Goal: Transaction & Acquisition: Purchase product/service

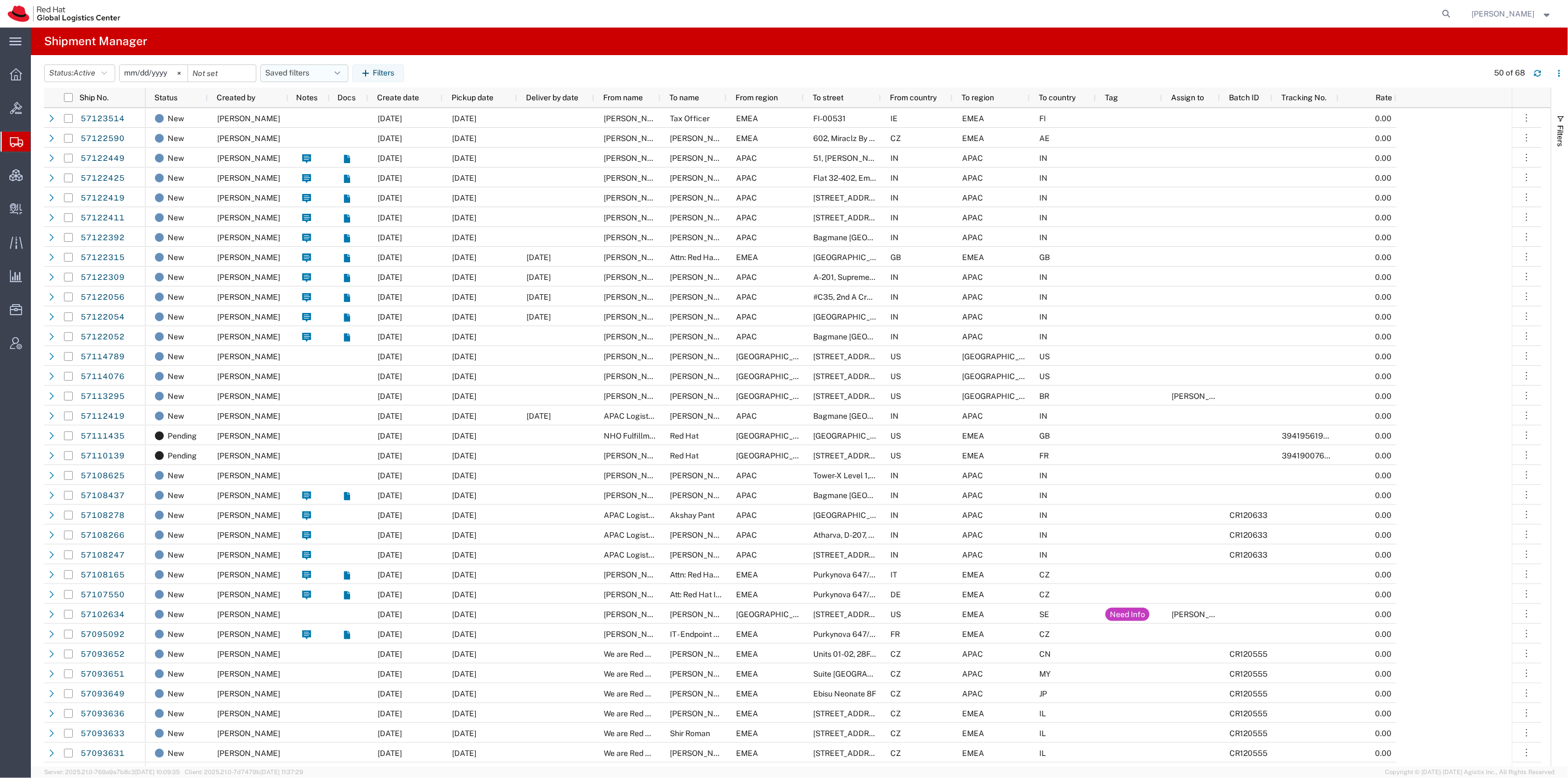
click at [287, 66] on button "Saved filters" at bounding box center [304, 73] width 88 height 18
click at [298, 130] on span "Panashe" at bounding box center [334, 121] width 145 height 20
type input "2023-12-14"
type input "2027-02-24"
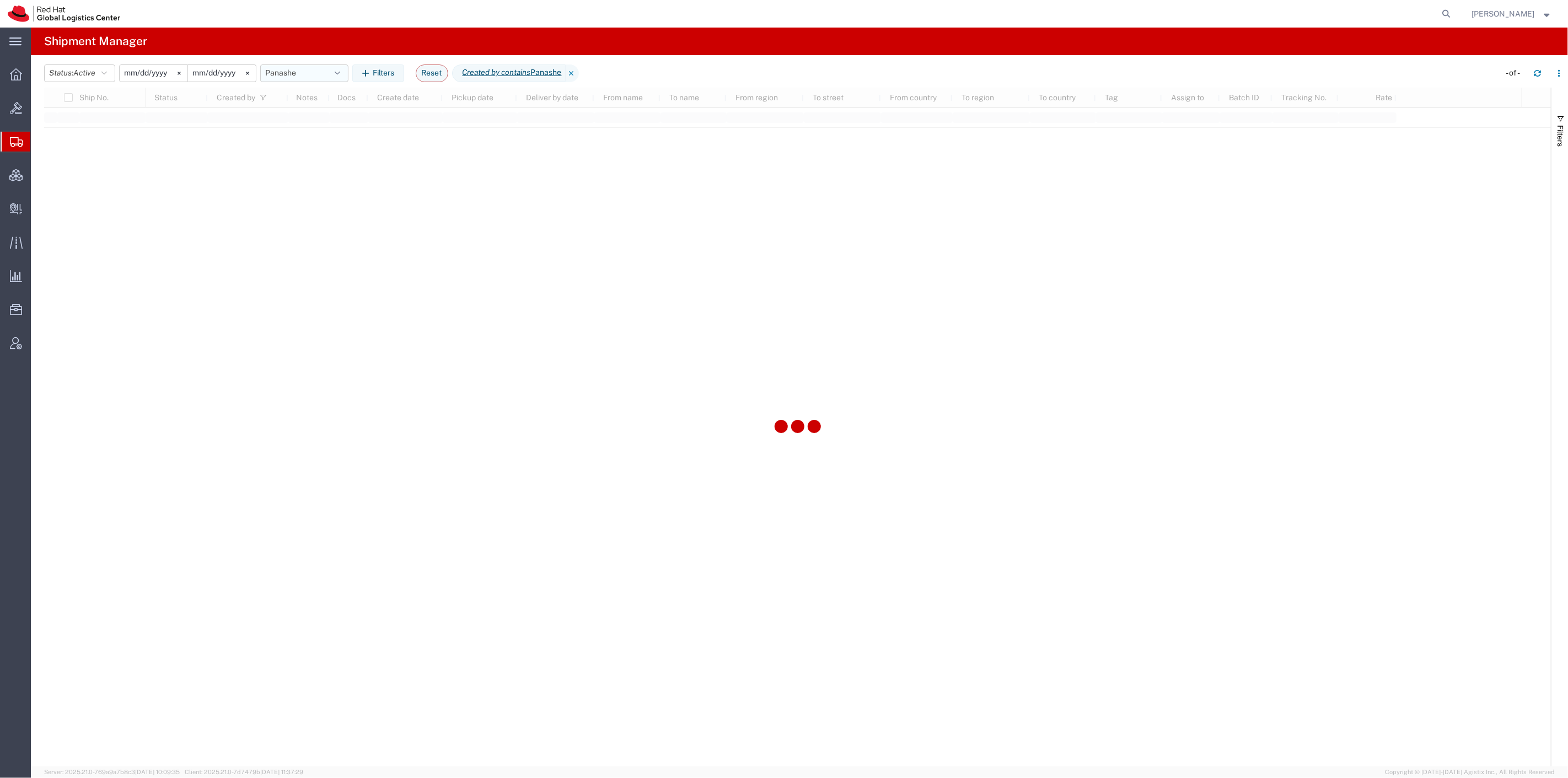
click at [307, 71] on button "Panashe" at bounding box center [304, 73] width 88 height 18
click at [311, 137] on span "SR" at bounding box center [334, 142] width 145 height 20
type input "2023-12-05"
type input "2027-02-22"
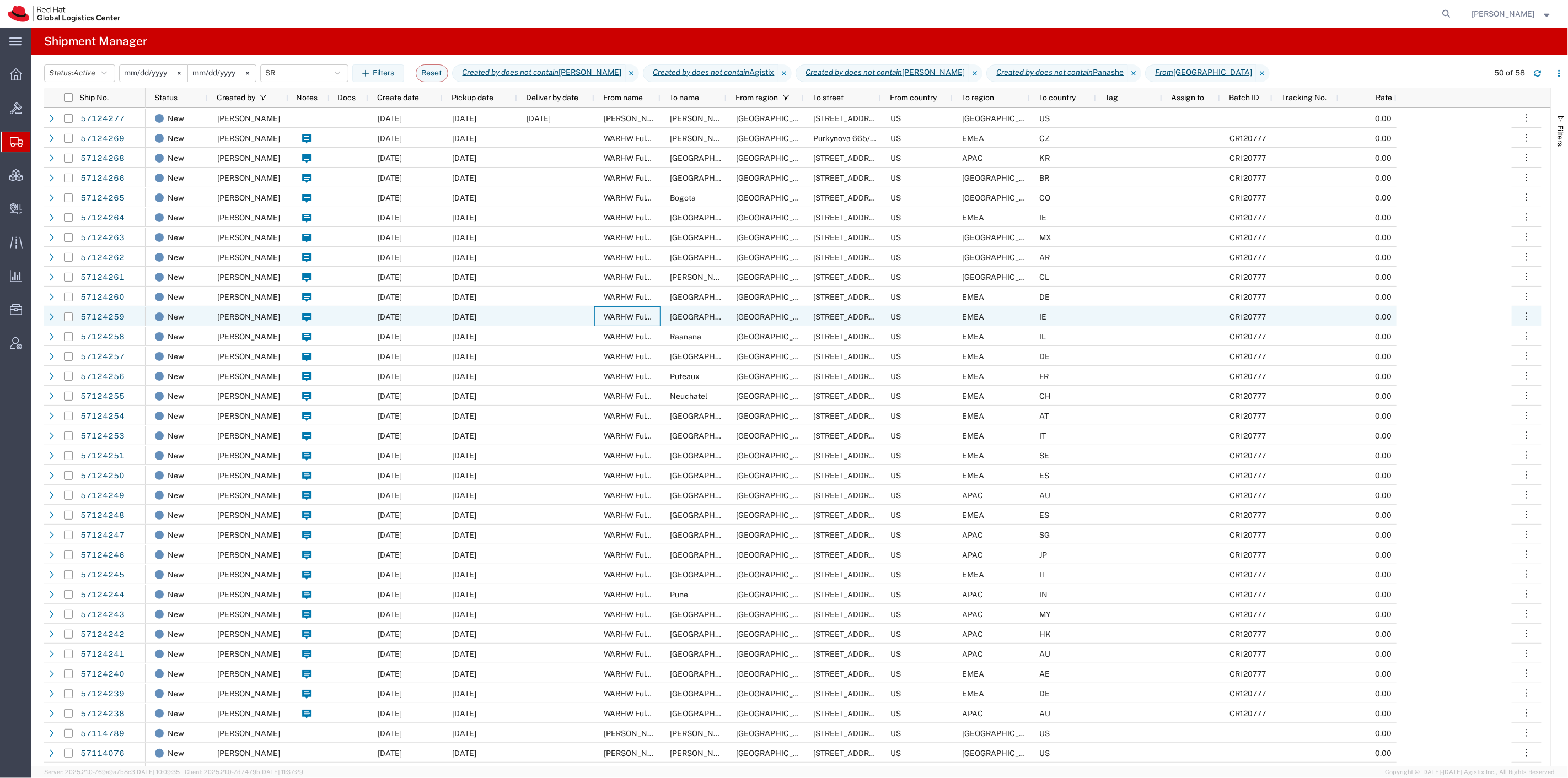
click at [619, 314] on span "WARHW Fulfillment" at bounding box center [639, 317] width 69 height 8
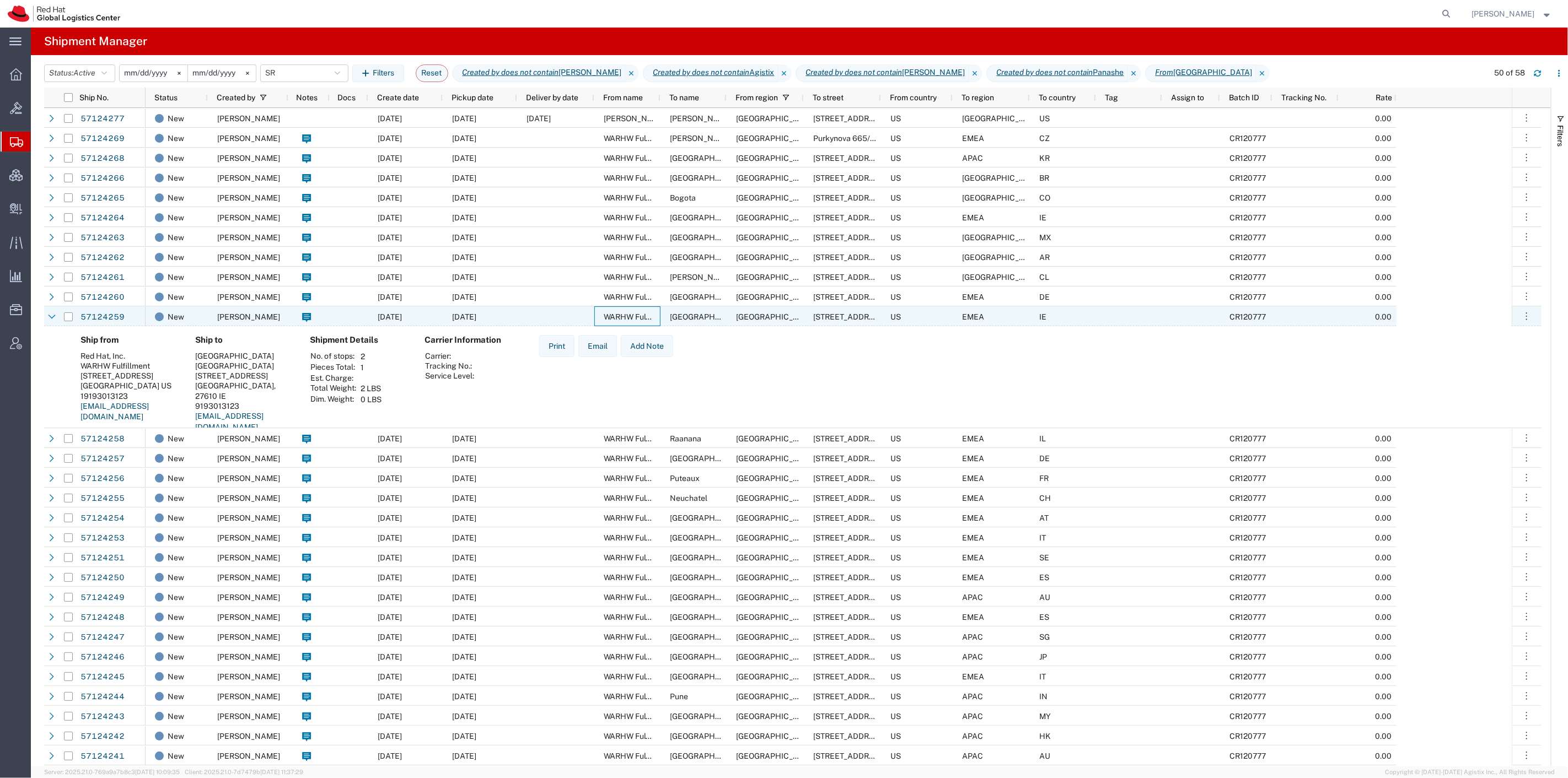
click at [619, 314] on span "WARHW Fulfillment" at bounding box center [639, 317] width 69 height 8
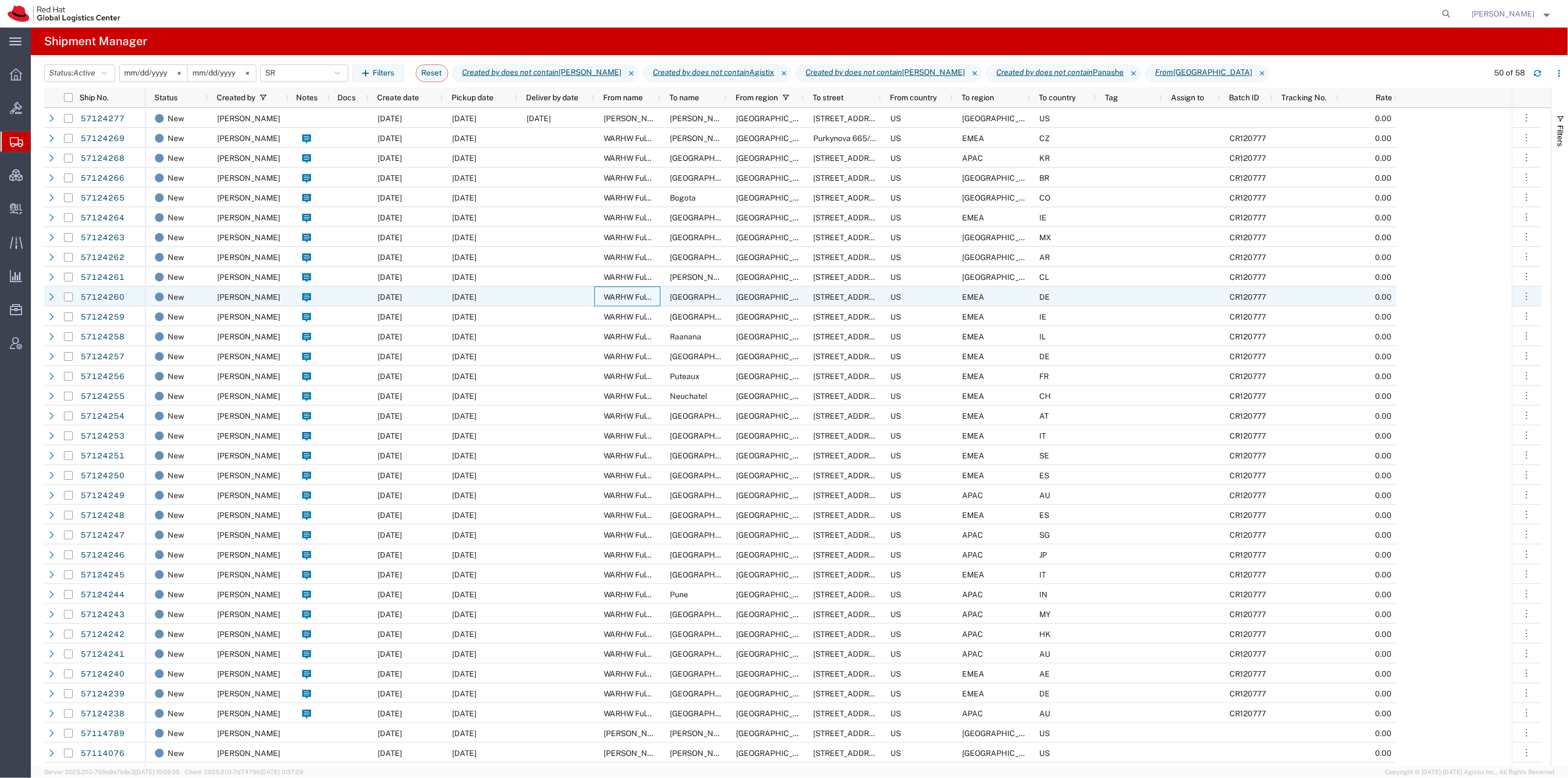
click at [618, 294] on span "WARHW Fulfillment" at bounding box center [639, 297] width 69 height 8
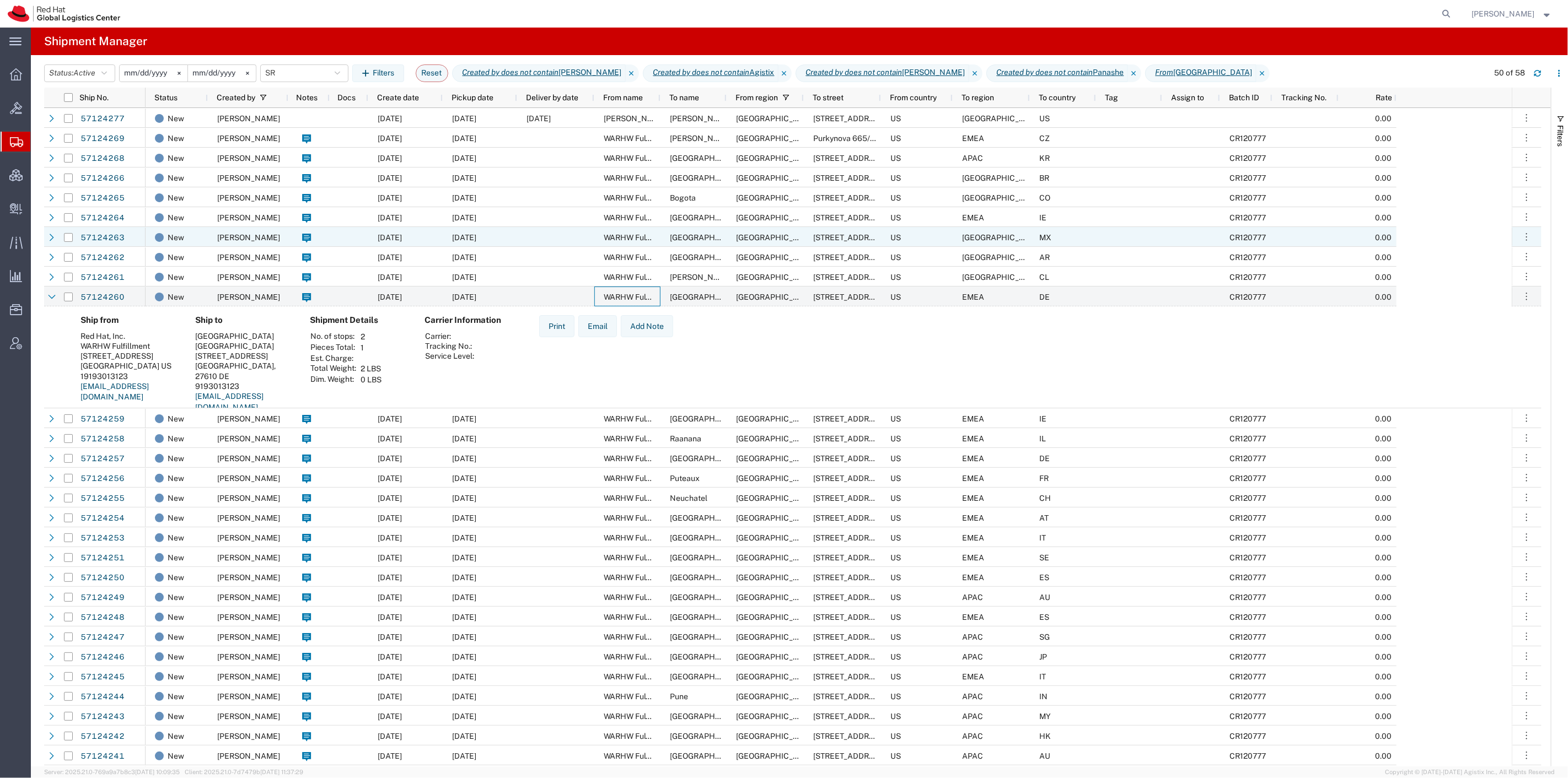
click at [593, 240] on div at bounding box center [555, 237] width 77 height 20
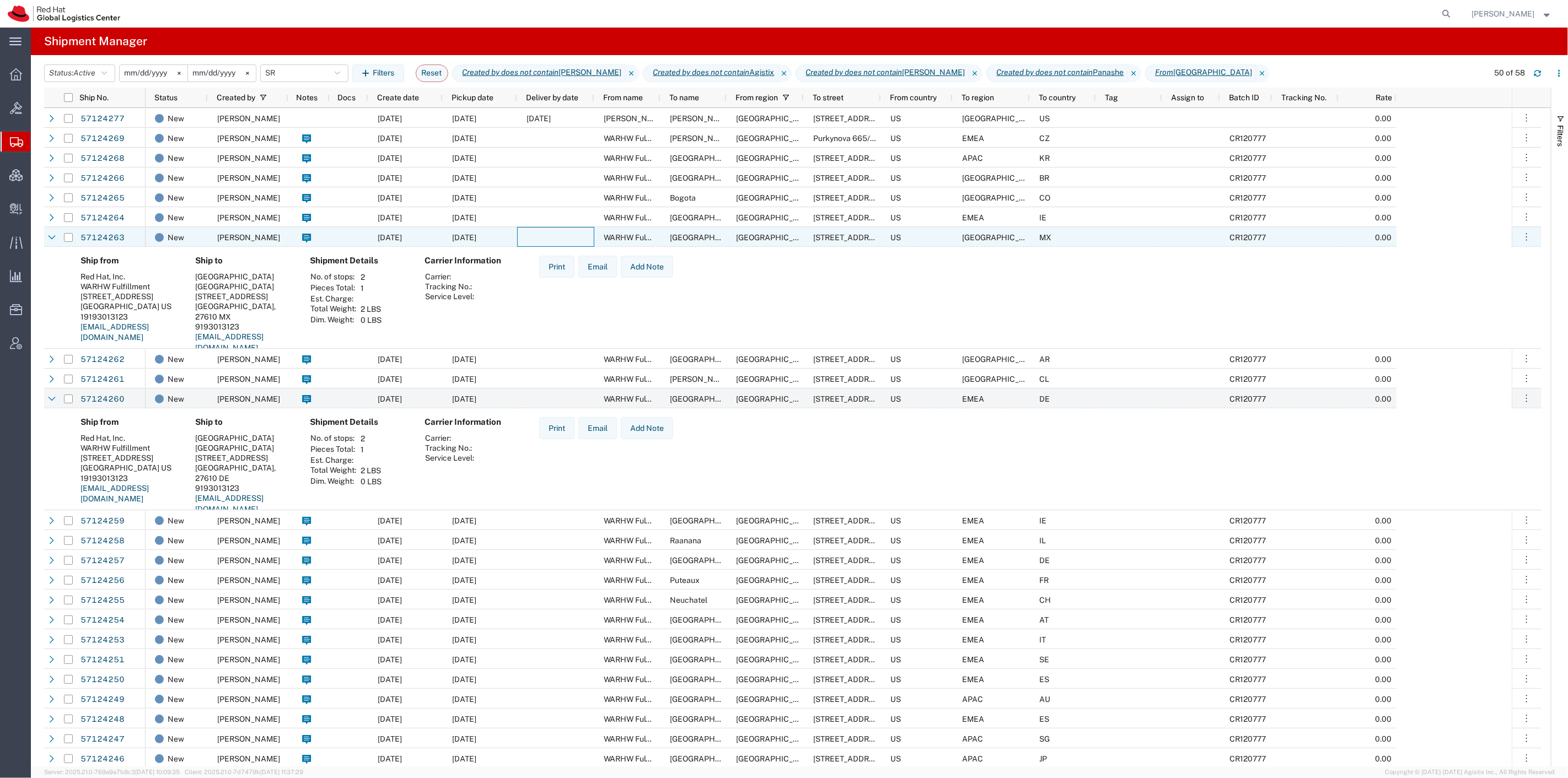
click at [580, 240] on div at bounding box center [555, 237] width 77 height 20
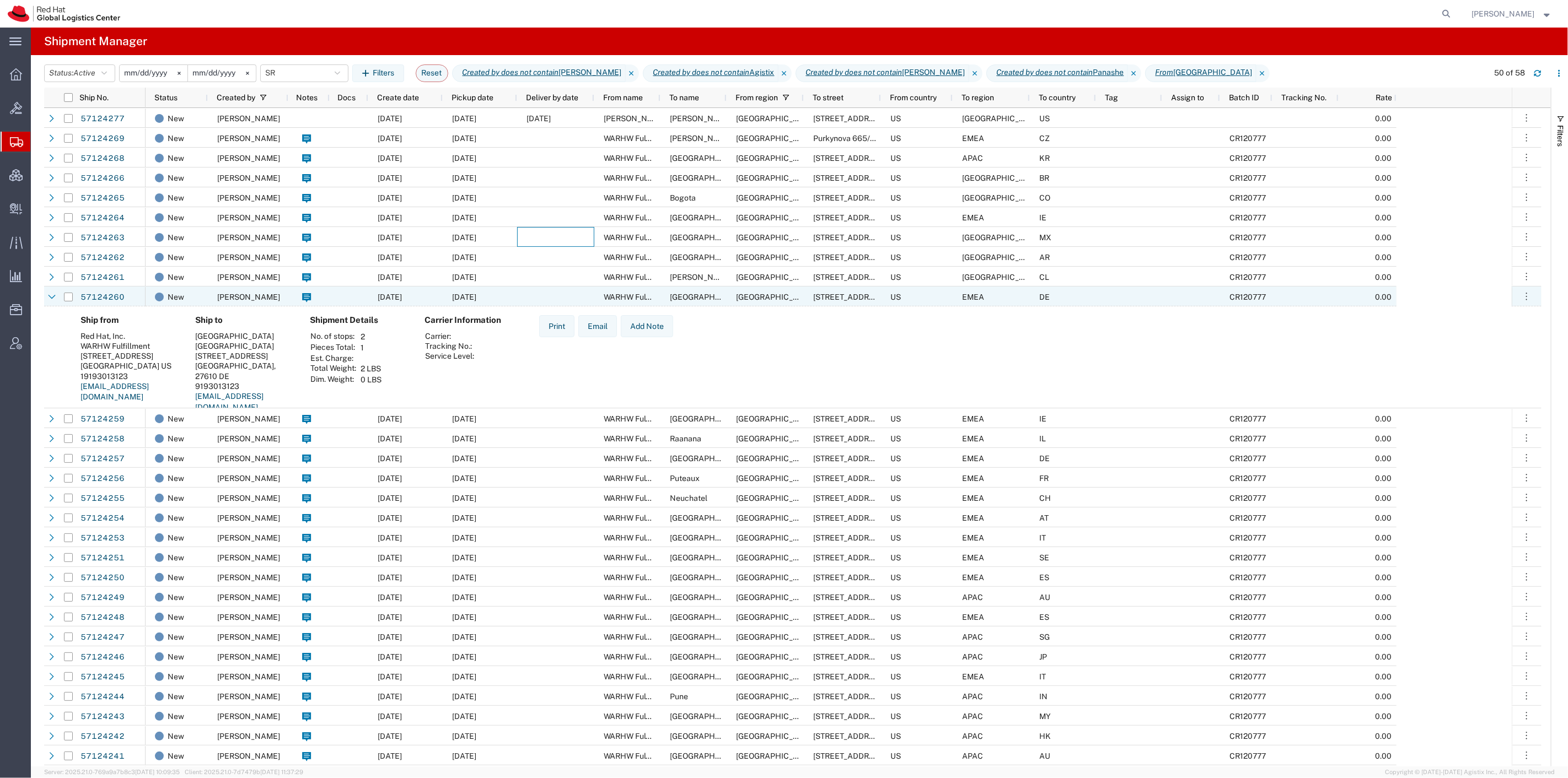
click at [544, 298] on div at bounding box center [555, 297] width 77 height 20
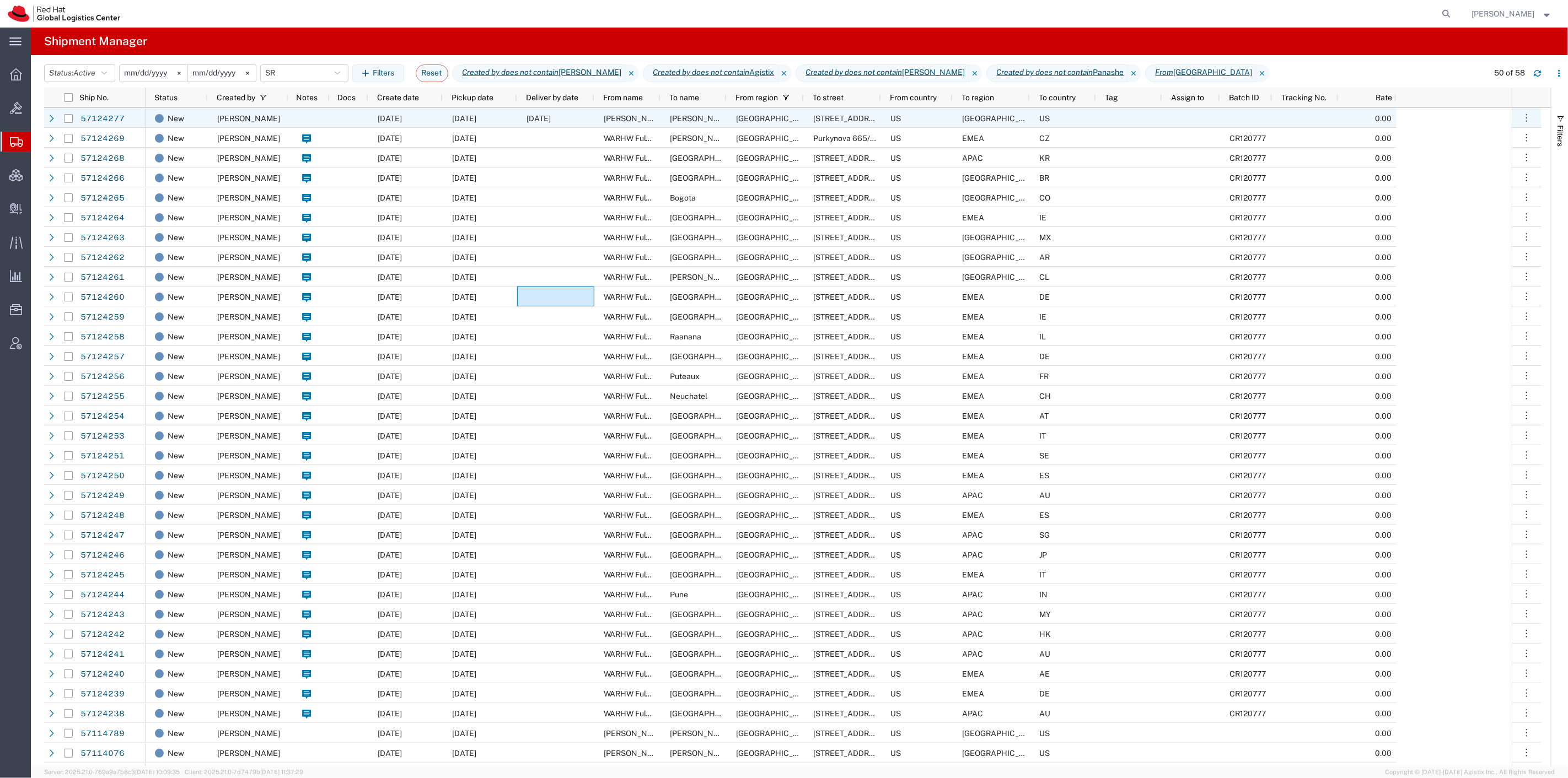
click at [332, 120] on div at bounding box center [349, 118] width 39 height 20
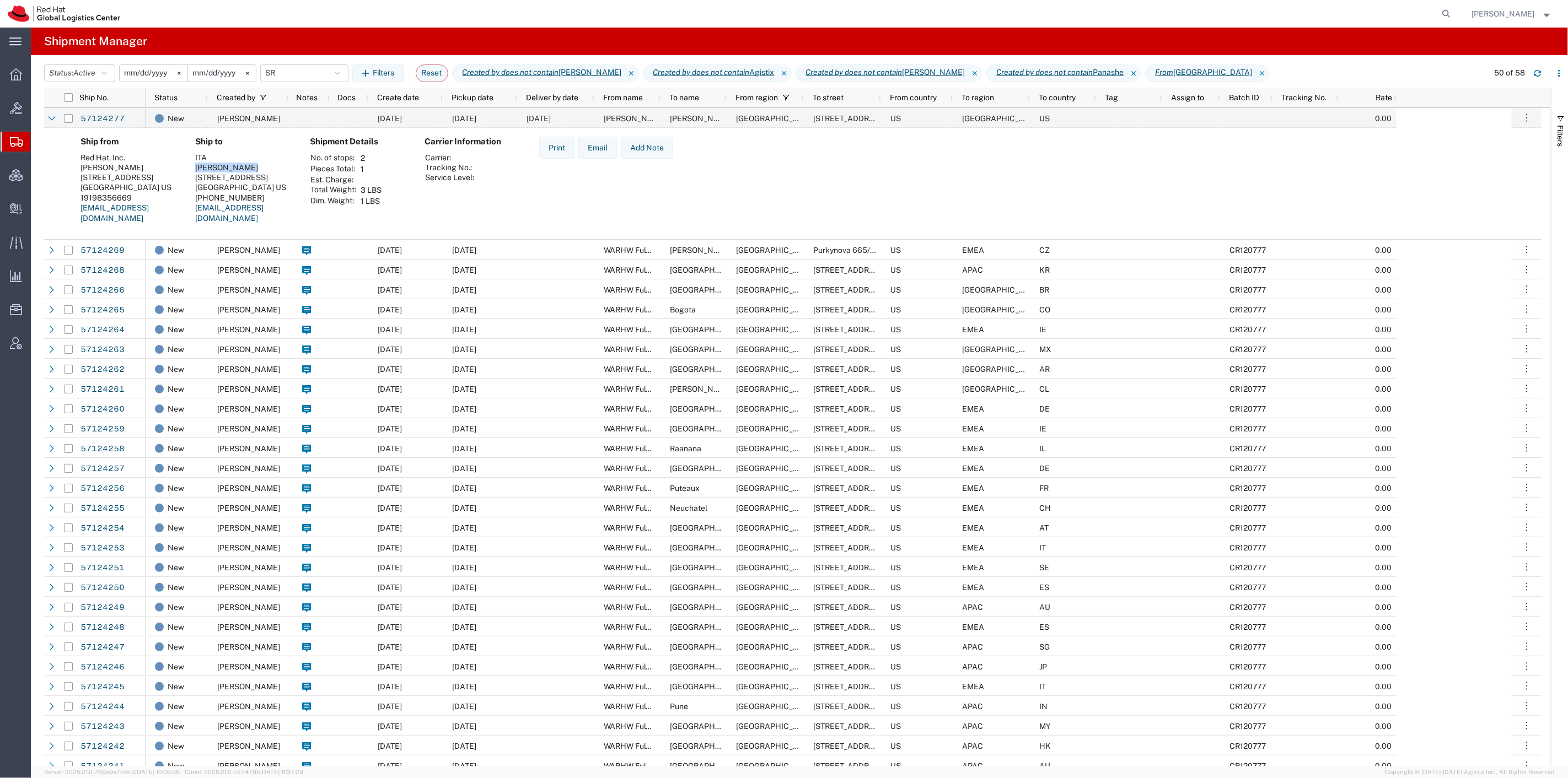
drag, startPoint x: 245, startPoint y: 168, endPoint x: 192, endPoint y: 167, distance: 53.0
click at [192, 167] on div "Ship to ITA Lucie Brennan 7000 Vista Drive West Des Moines, IA 50266 US (515) 3…" at bounding box center [244, 184] width 114 height 95
click at [107, 122] on link "57124277" at bounding box center [102, 119] width 45 height 18
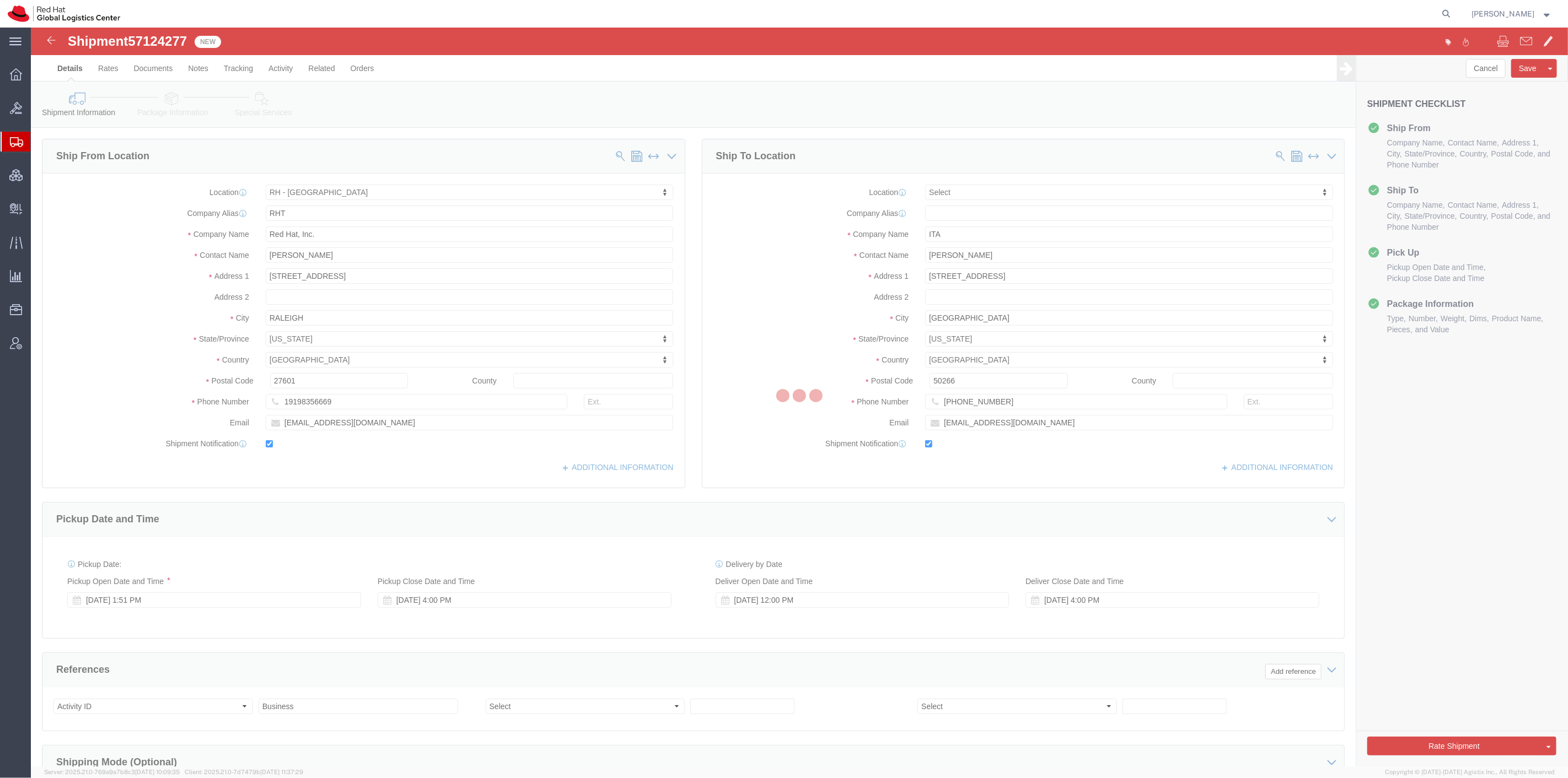
select select "38014"
select select
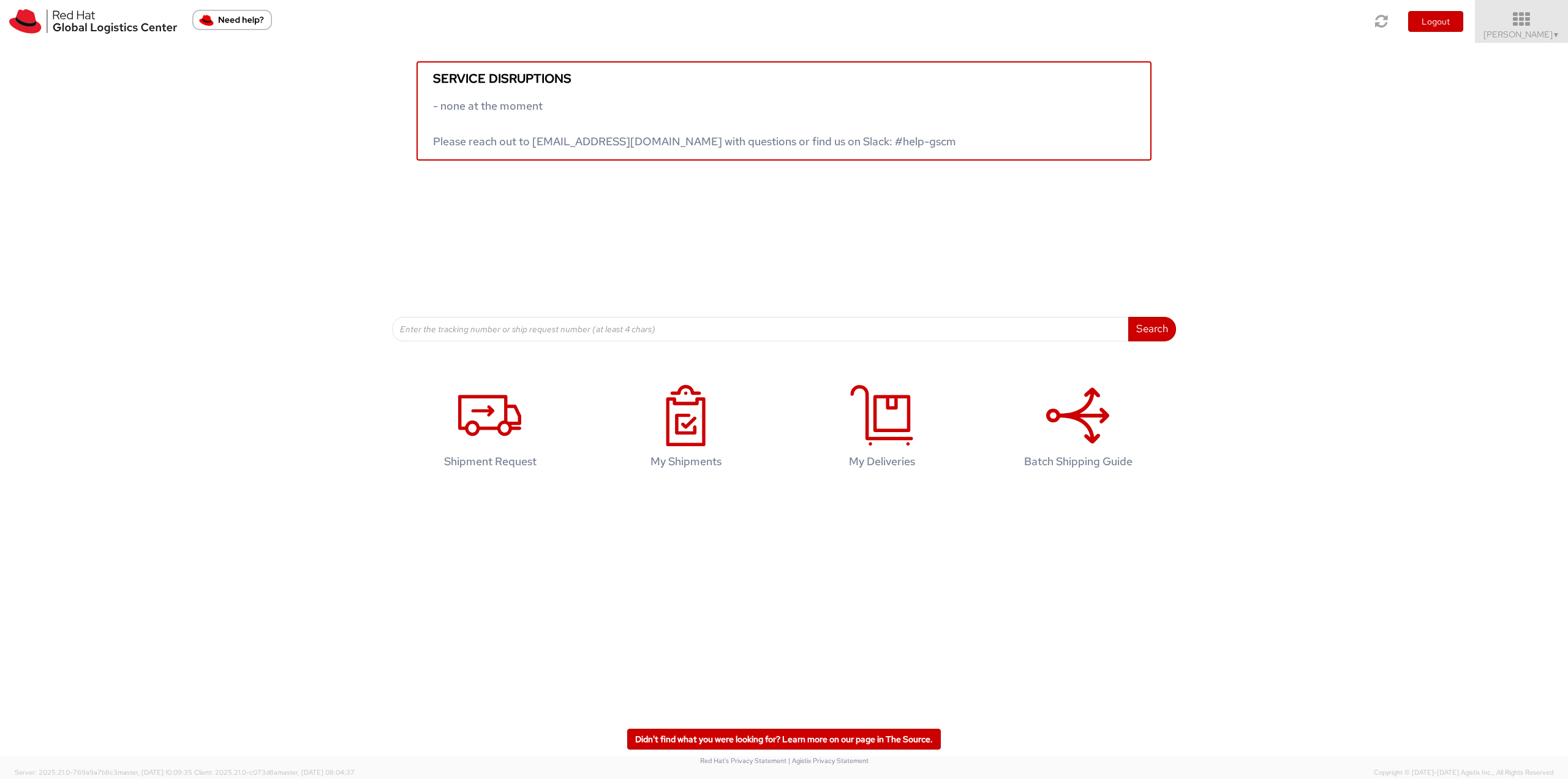
click at [1176, 20] on icon at bounding box center [1522, 20] width 108 height 17
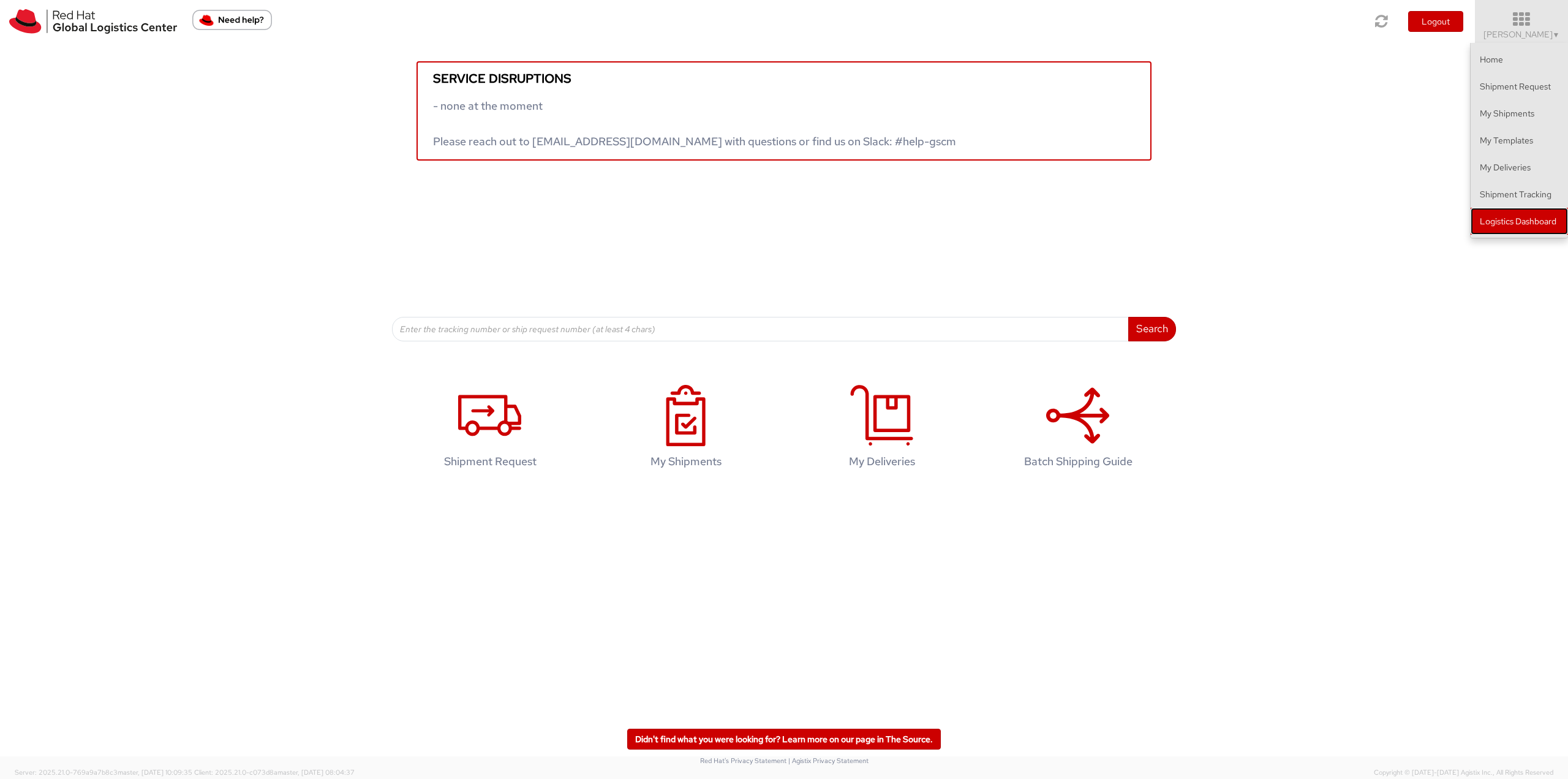
click at [1176, 210] on link "Logistics Dashboard" at bounding box center [1519, 221] width 97 height 27
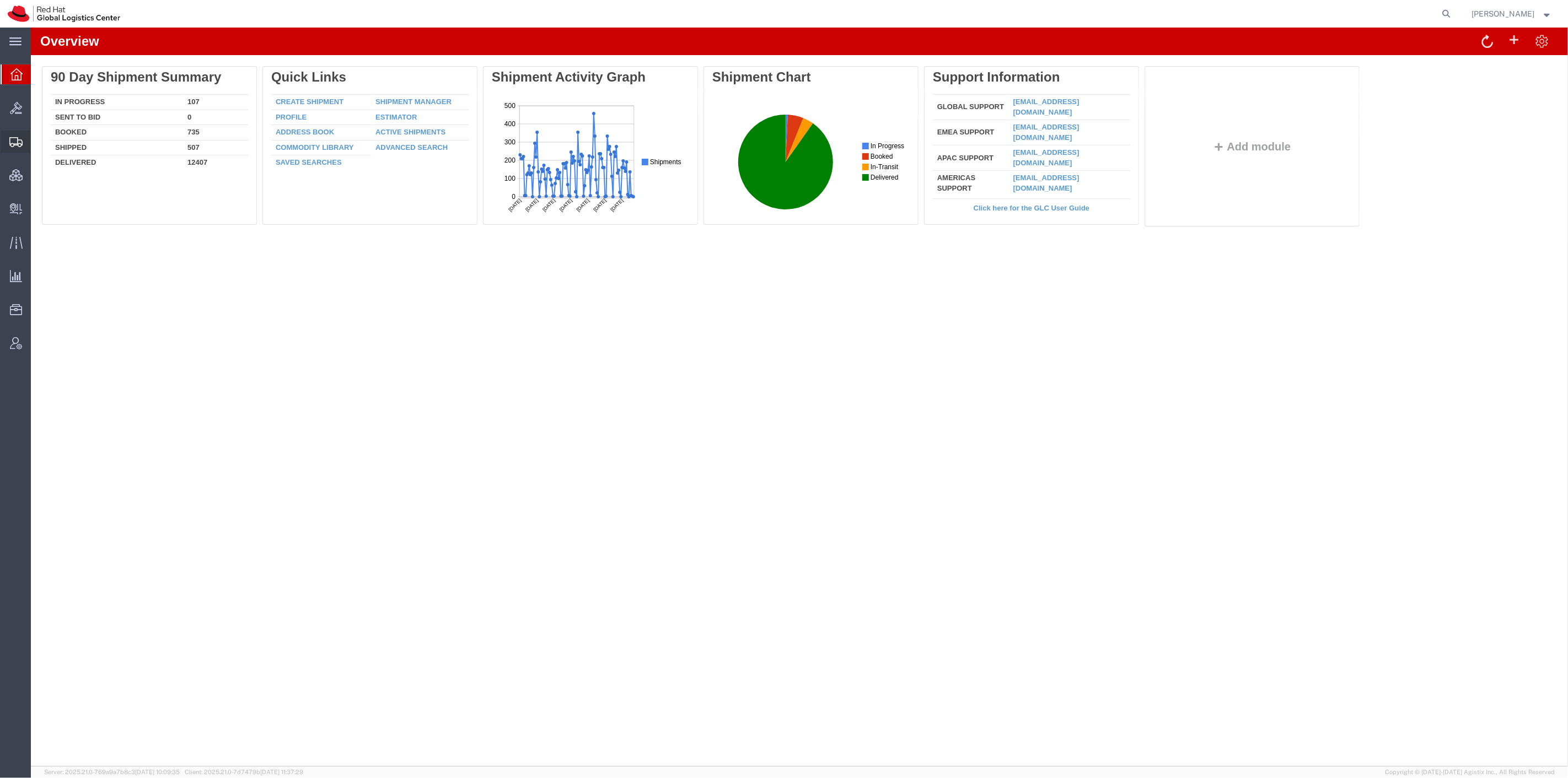
click at [0, 0] on span "Shipment Manager" at bounding box center [0, 0] width 0 height 0
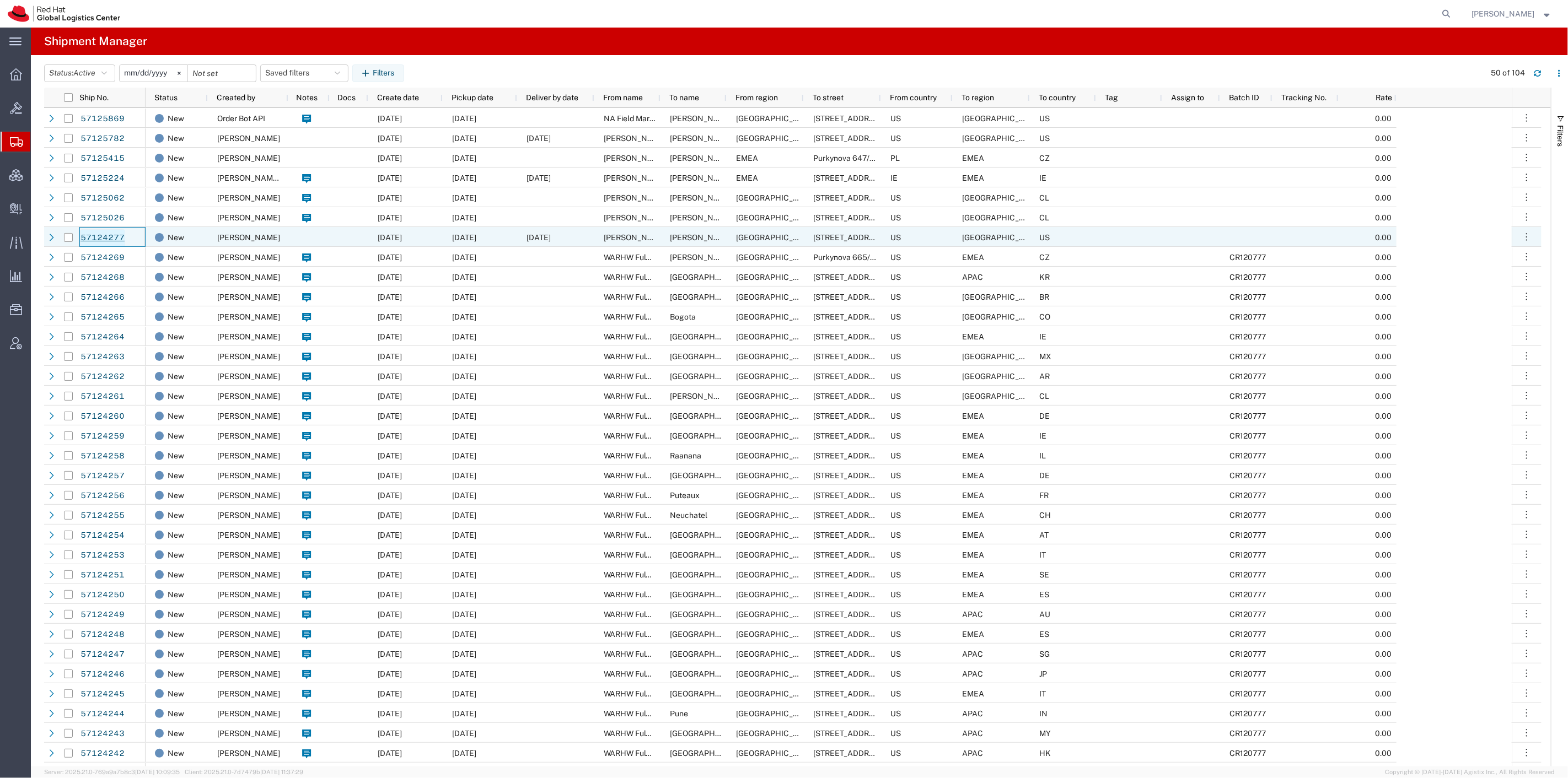
click at [111, 235] on link "57124277" at bounding box center [102, 238] width 45 height 18
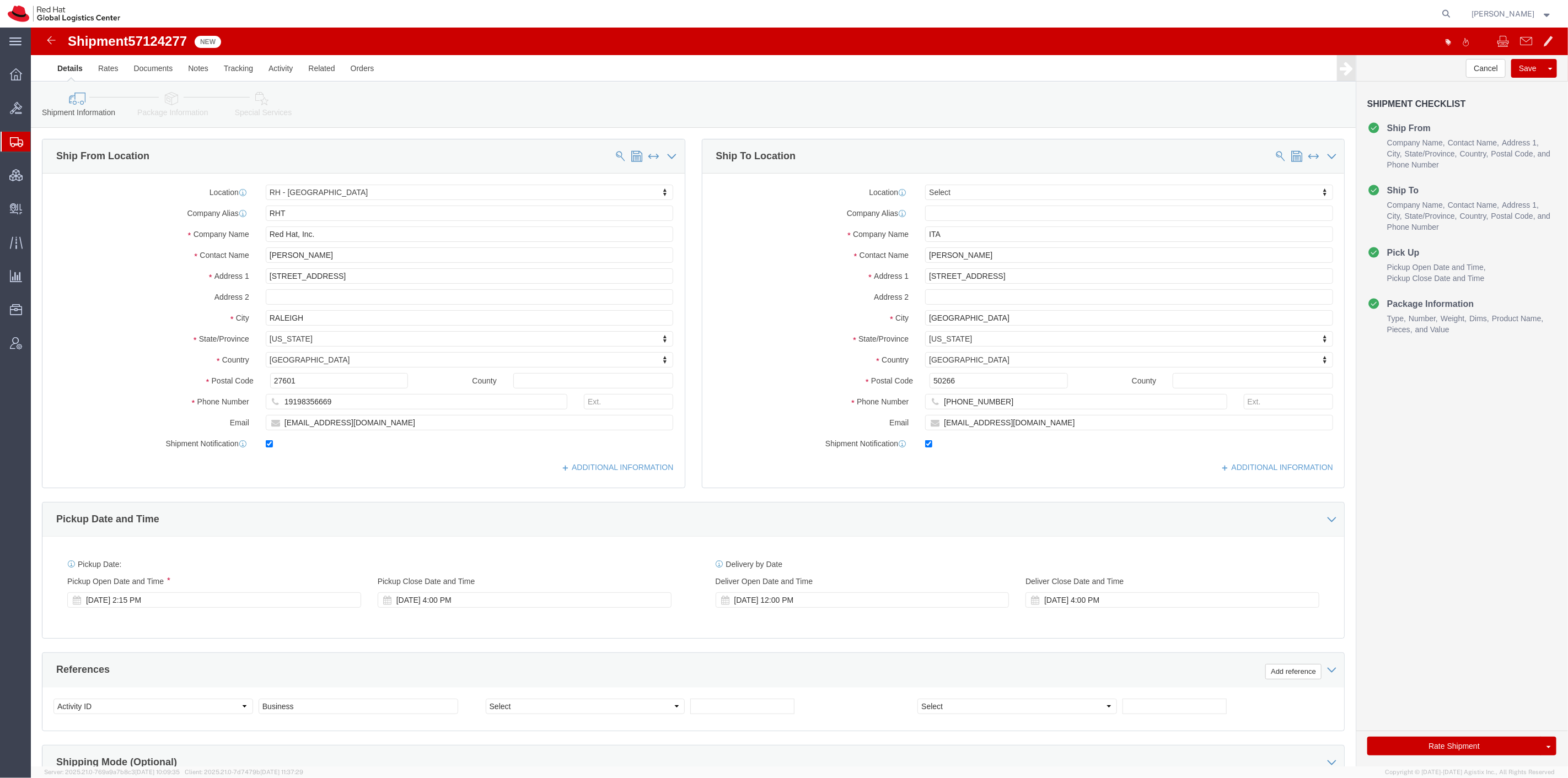
select select "38014"
select select
click link "Package Information"
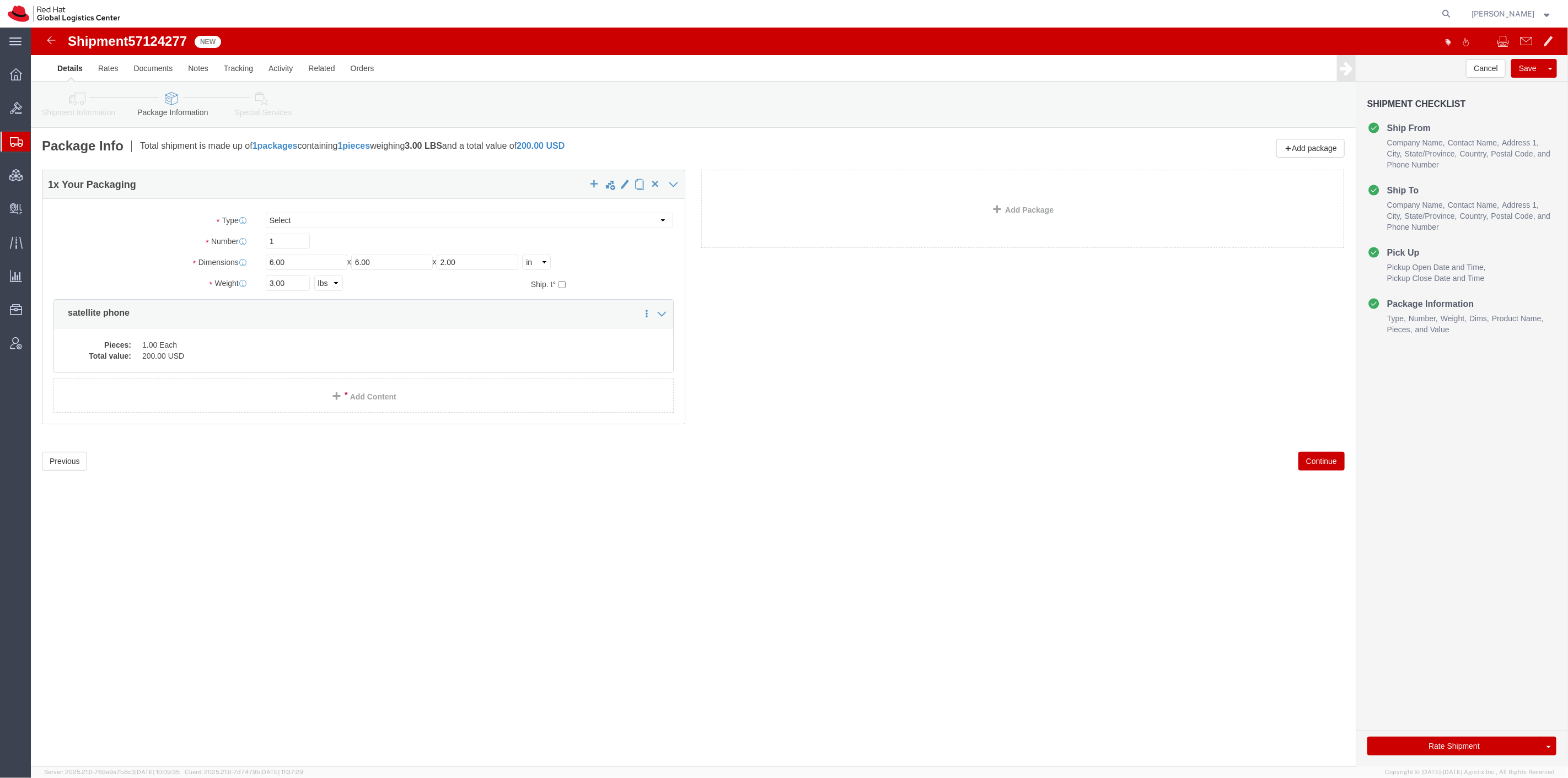
click link "Special Services"
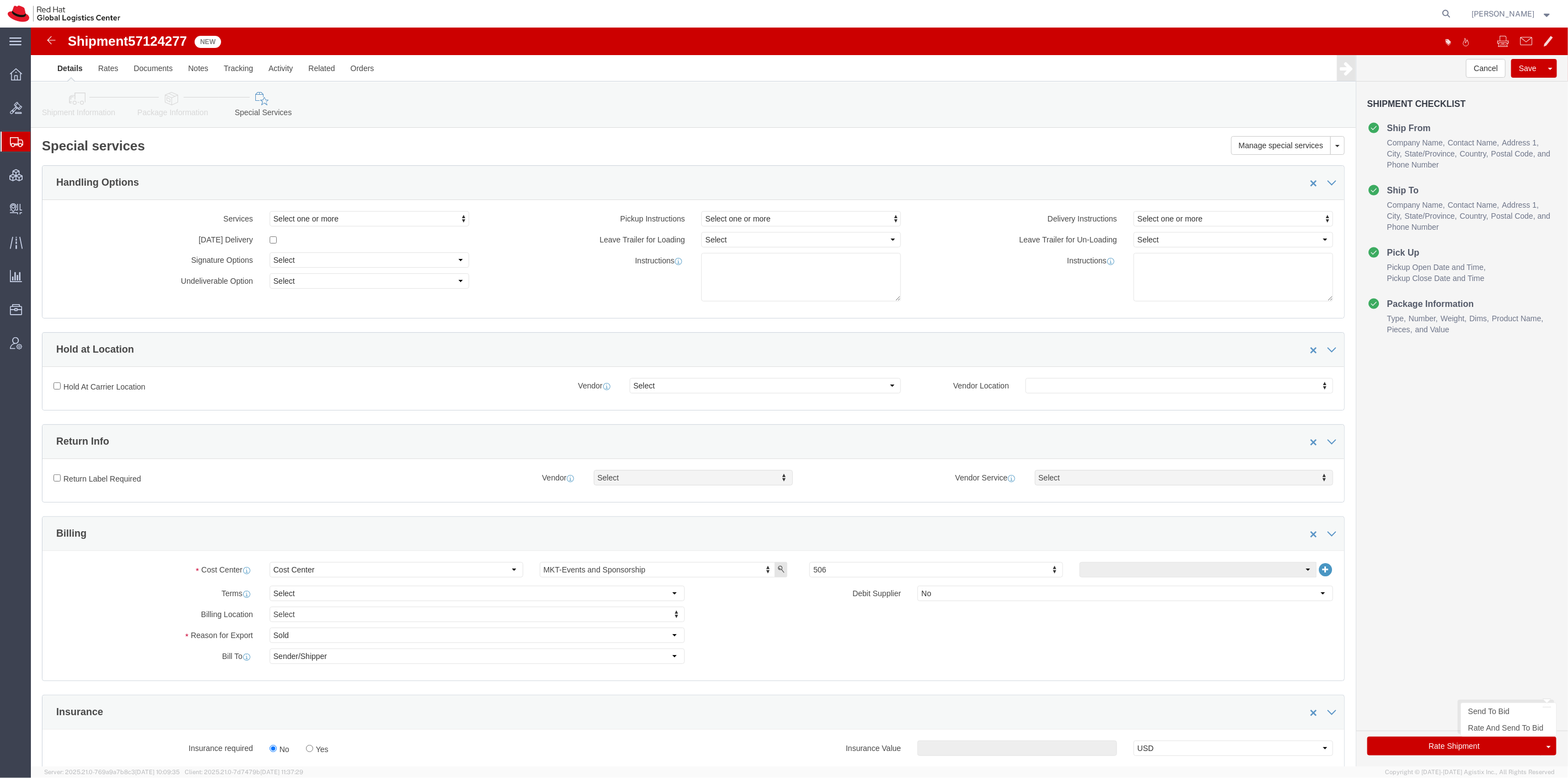
click button "Rate Shipment"
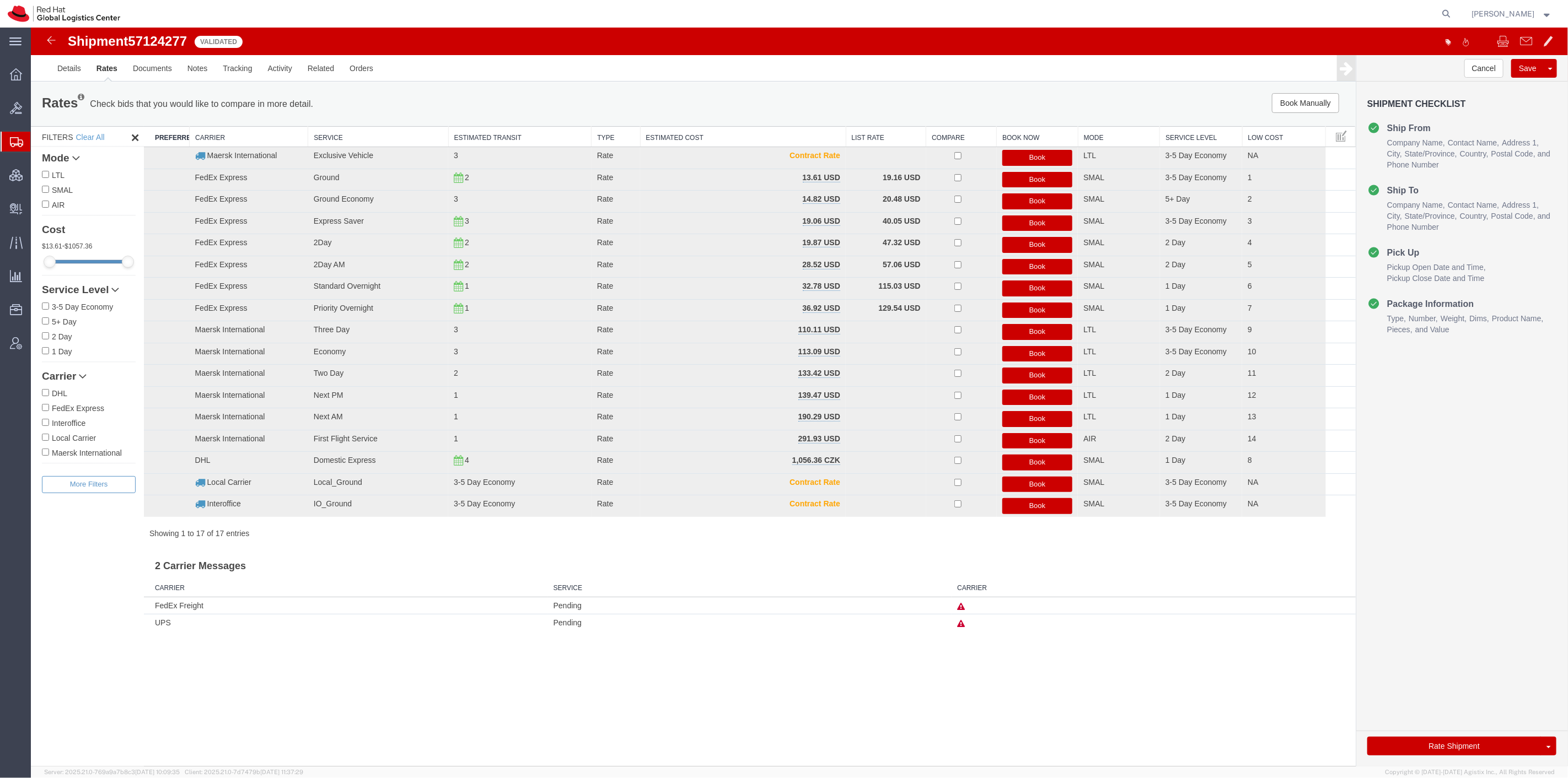
drag, startPoint x: 1043, startPoint y: 243, endPoint x: 853, endPoint y: 97, distance: 239.6
click at [877, 98] on div "Rates Check bids that you would like to compare in more detail. Compare Filter …" at bounding box center [693, 356] width 1325 height 549
click at [69, 76] on link "Details" at bounding box center [68, 68] width 39 height 26
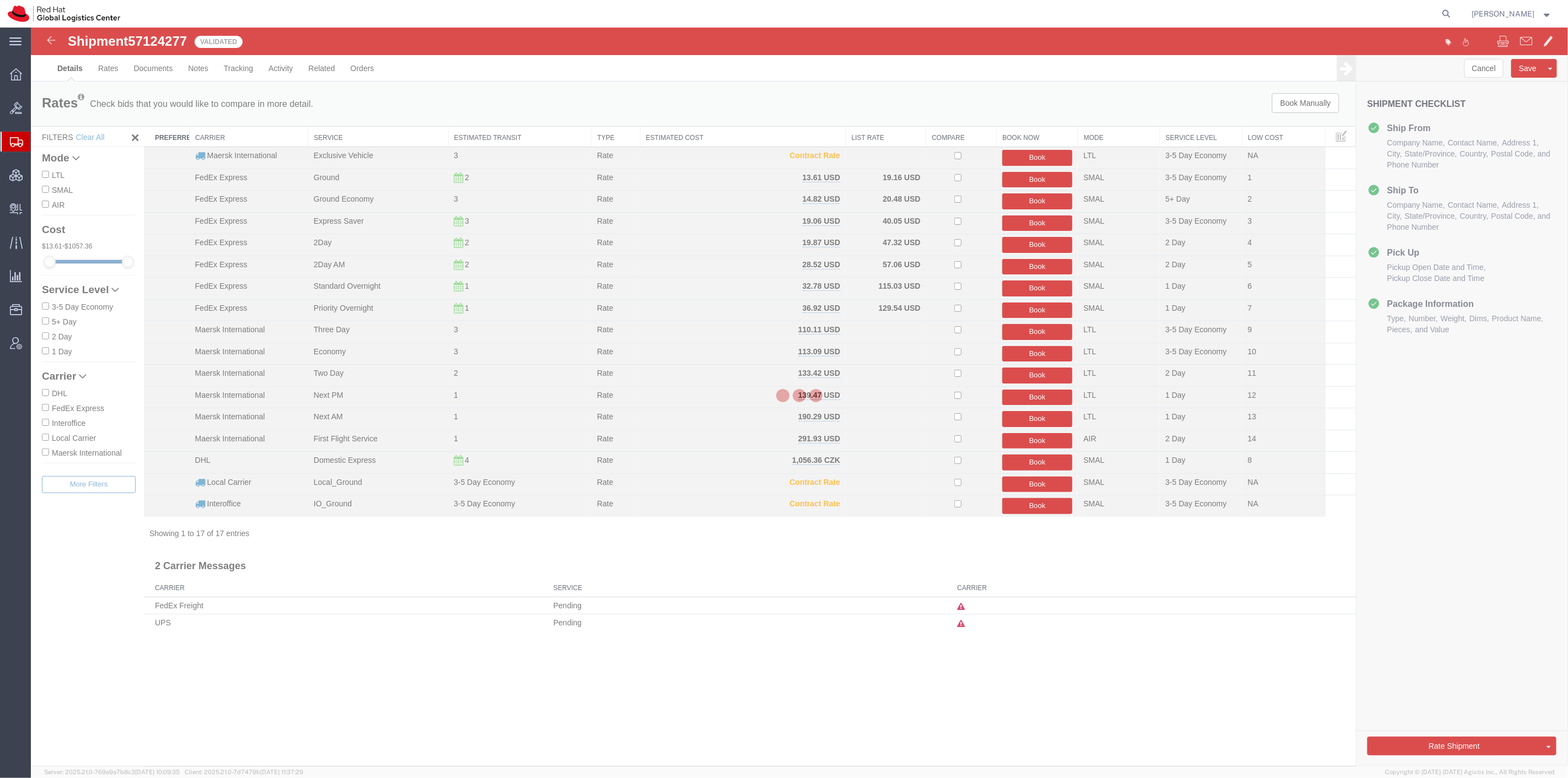
select select "38014"
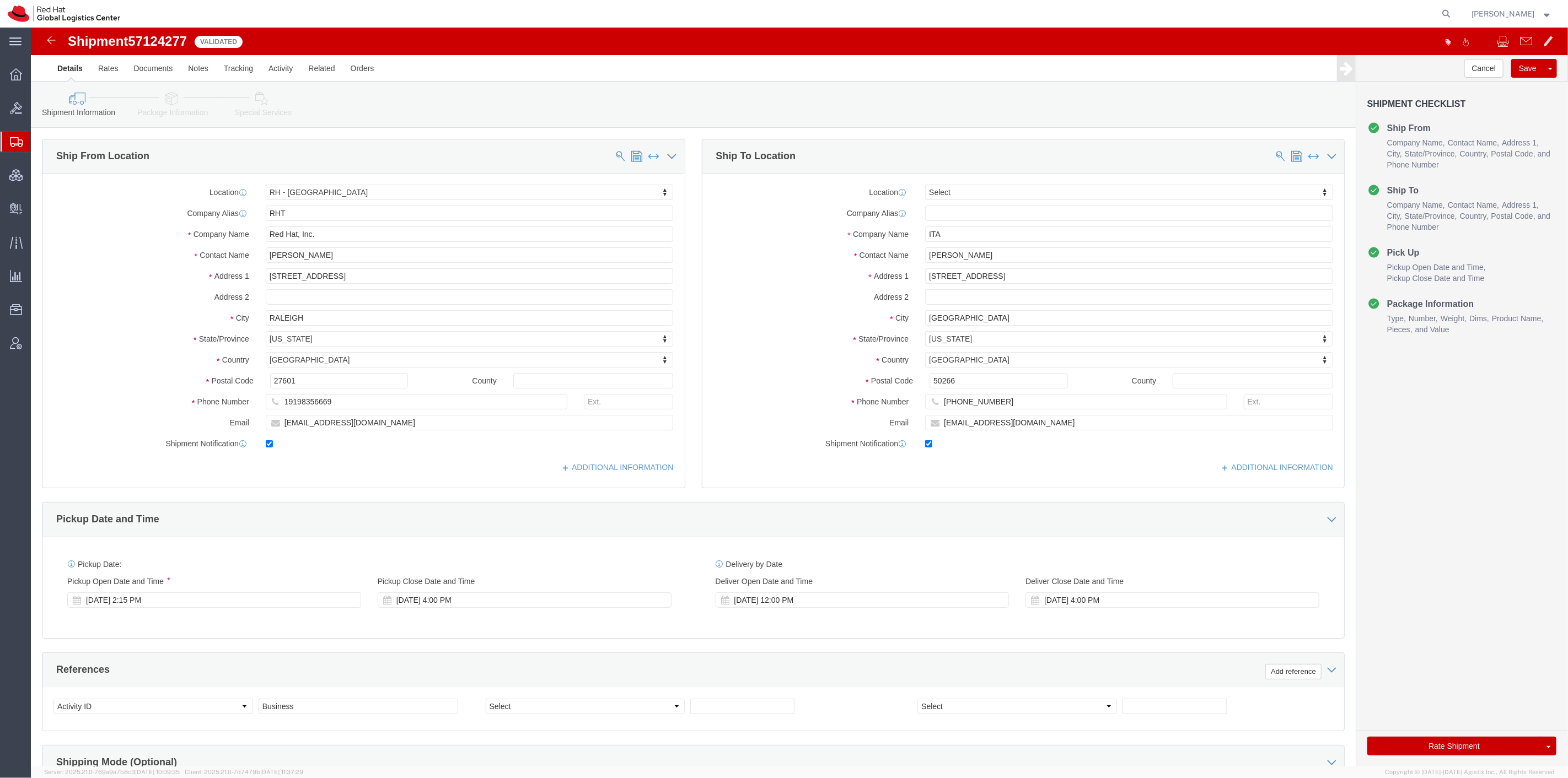
click link "Package Information"
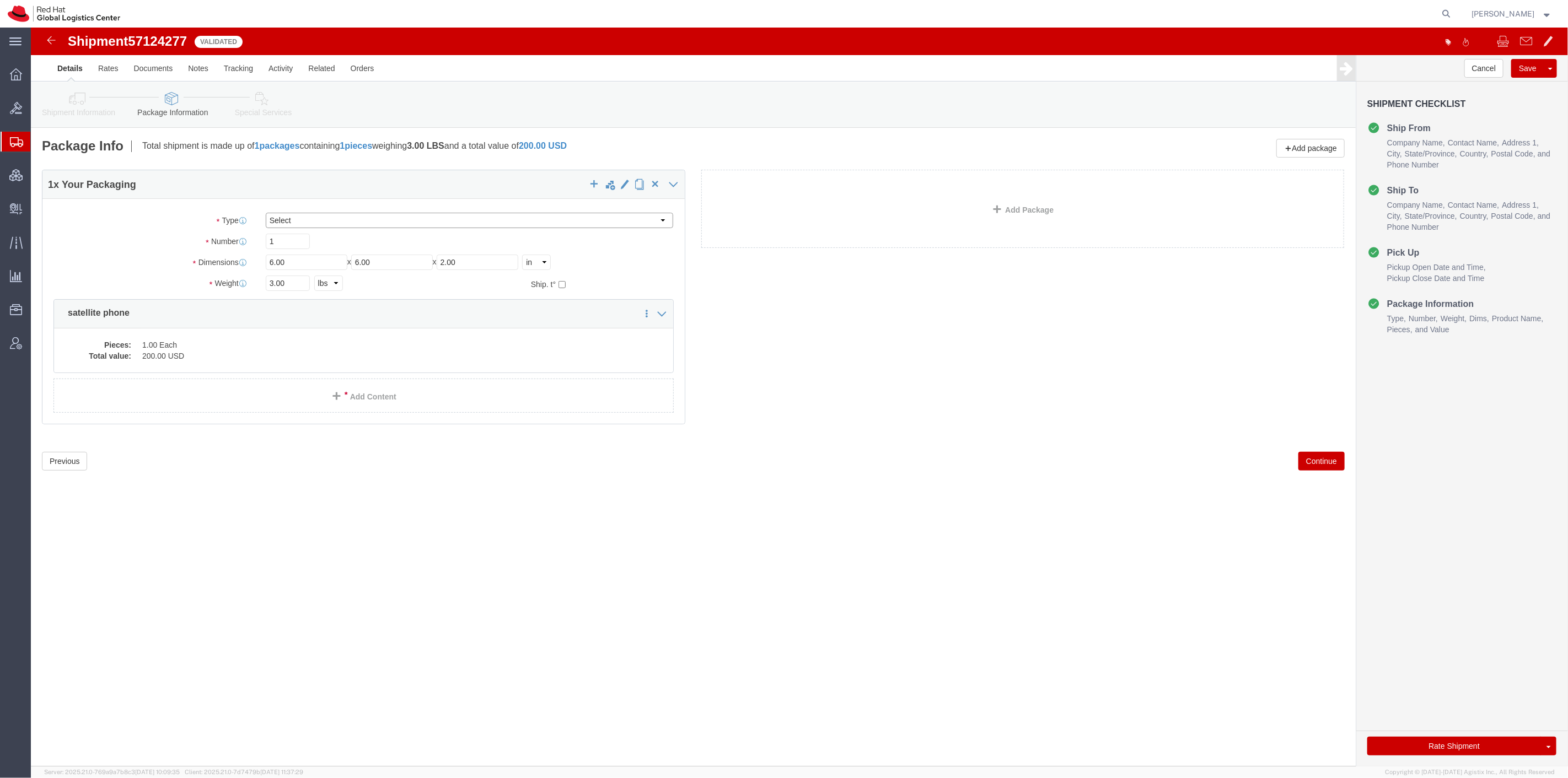
click select "Select Case(s) Crate(s) Envelope Large Box Medium Box PAK Skid(s) Small Box Sma…"
select select "PAK"
click select "Select Case(s) Crate(s) Envelope Large Box Medium Box PAK Skid(s) Small Box Sma…"
type input "10.25"
type input "12.75"
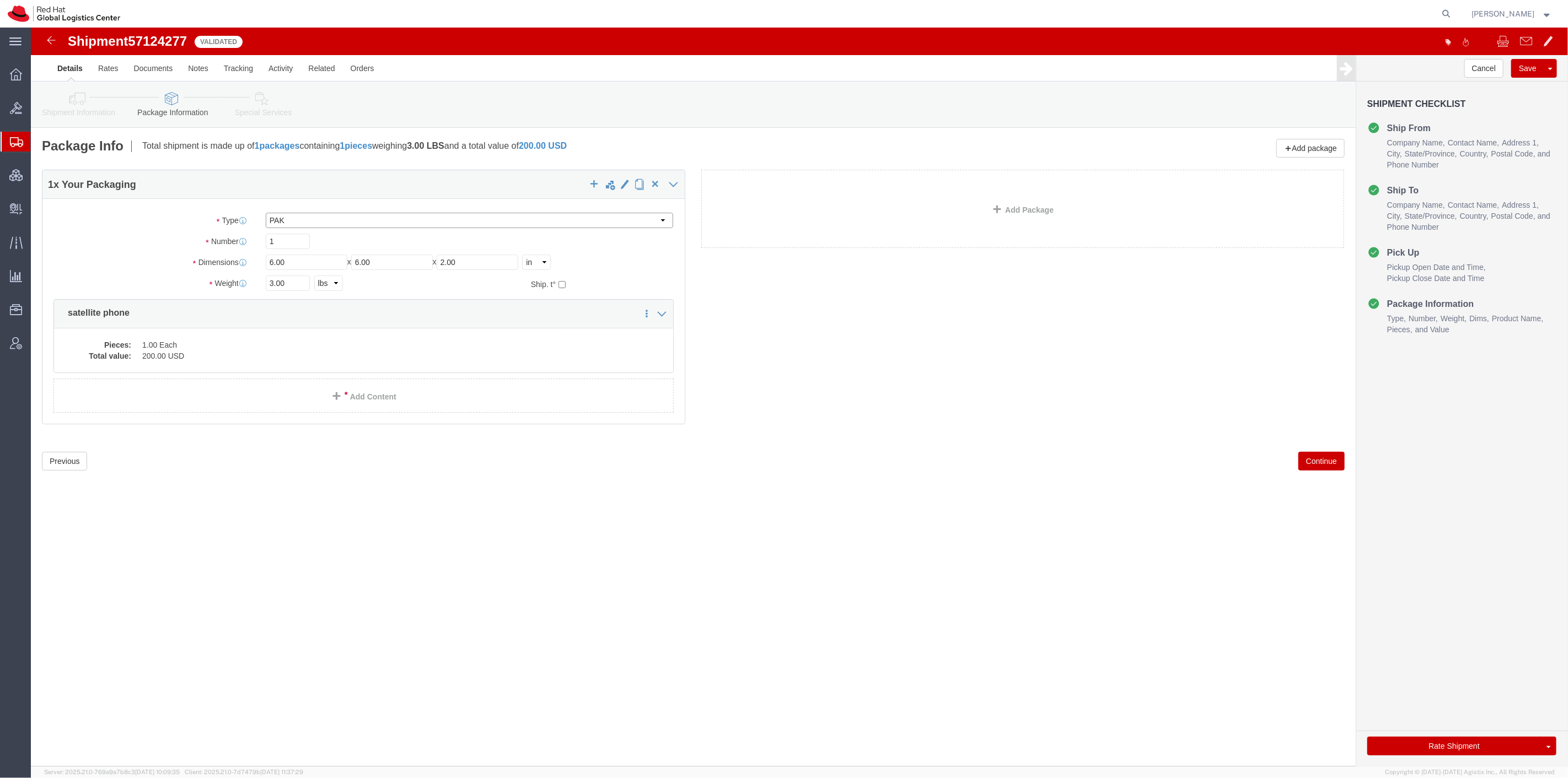
type input "1.00"
click button "Rate Shipment"
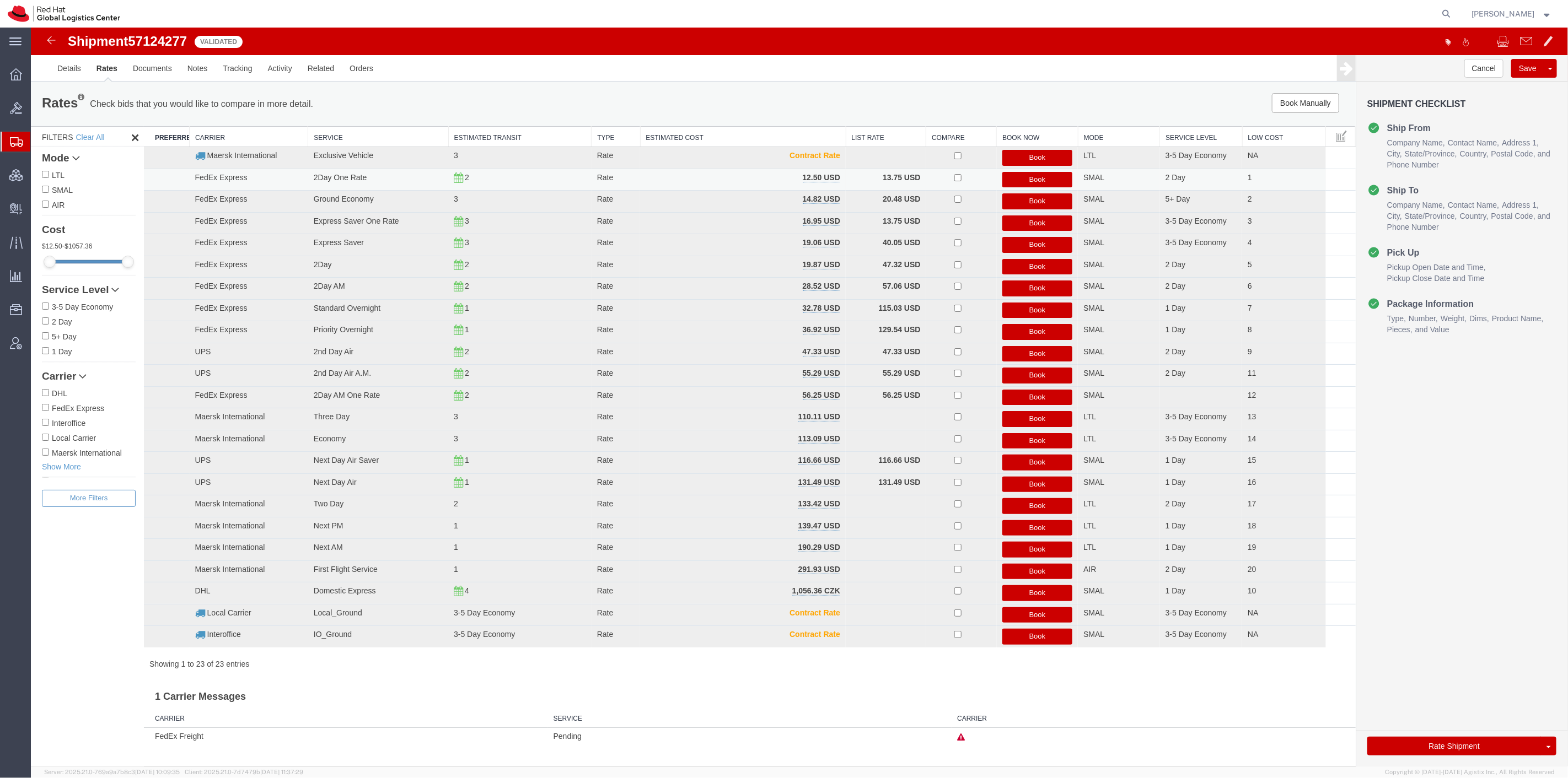
click at [1032, 174] on button "Book" at bounding box center [1037, 180] width 71 height 16
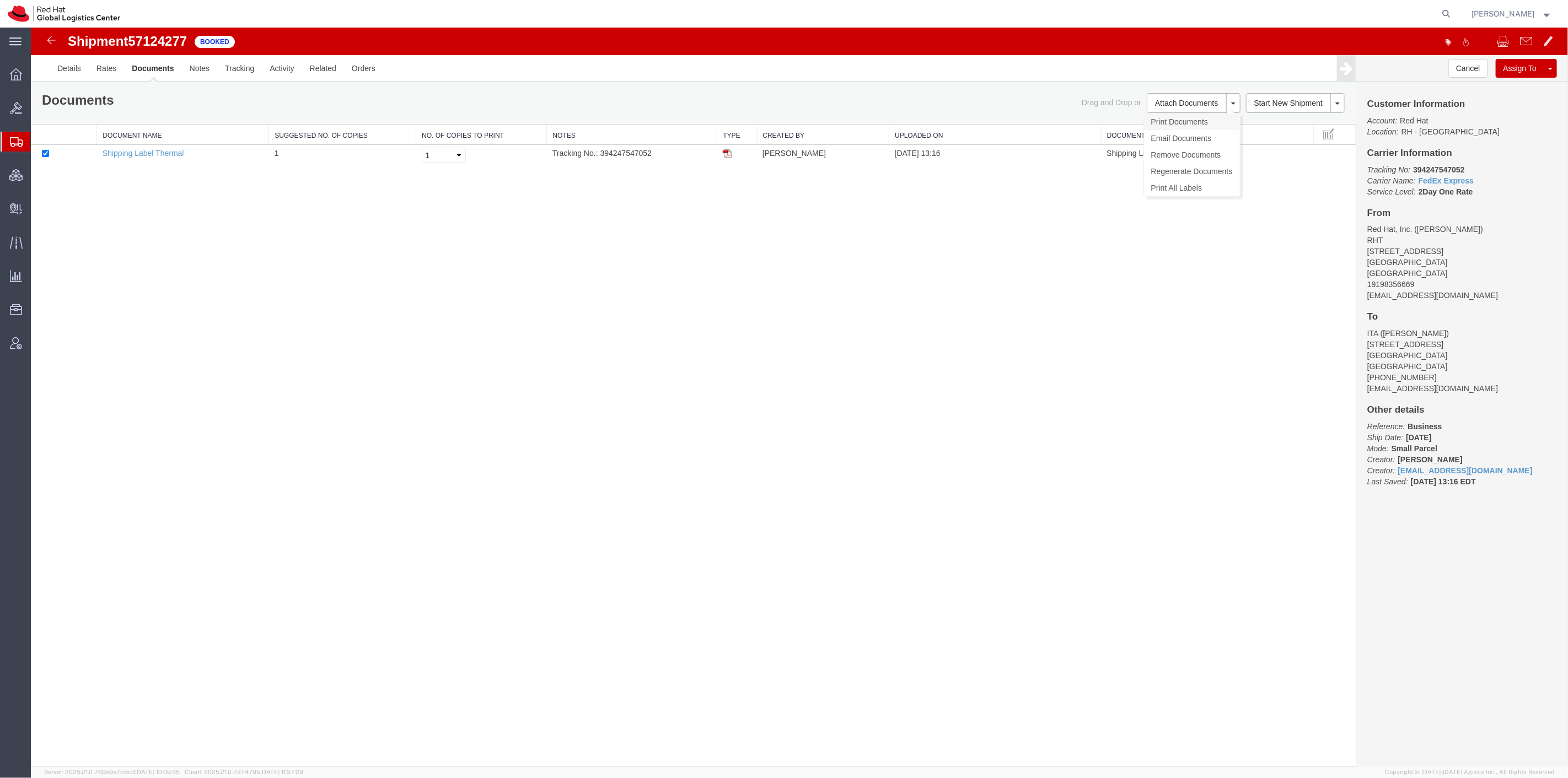
click at [1170, 116] on link "Print Documents" at bounding box center [1192, 121] width 96 height 16
